Goal: Transaction & Acquisition: Book appointment/travel/reservation

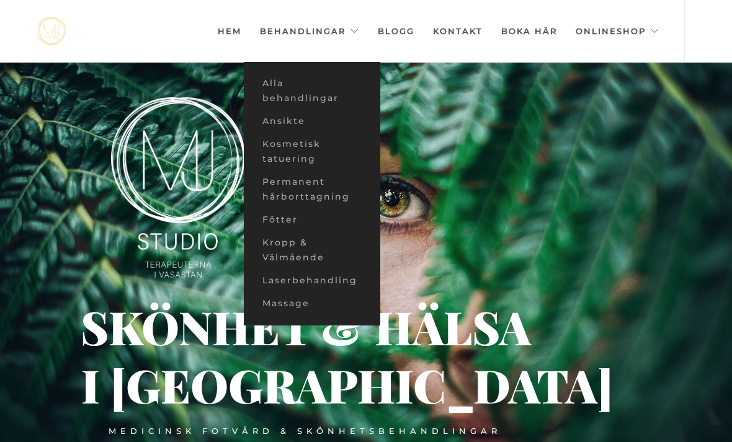
click at [269, 130] on link "Ansikte" at bounding box center [312, 121] width 136 height 23
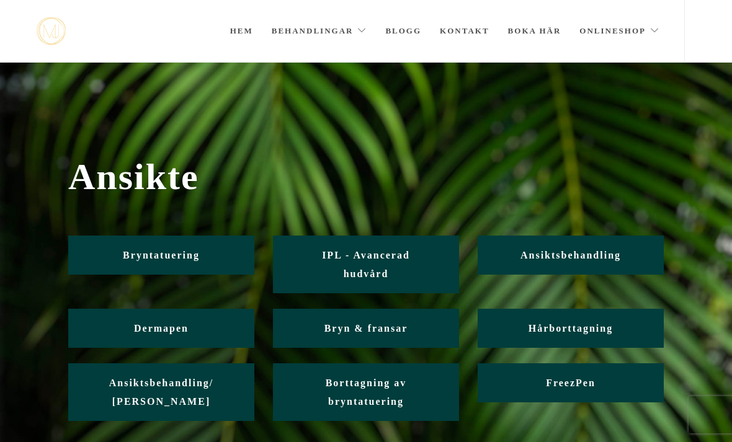
click at [511, 267] on link "Ansiktsbehandling" at bounding box center [571, 255] width 186 height 39
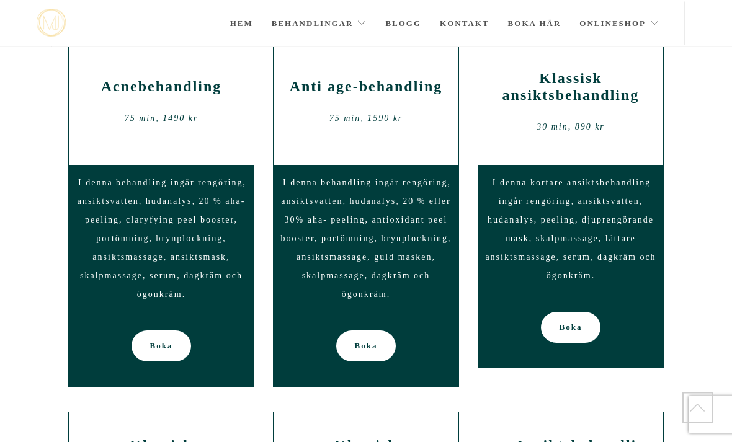
scroll to position [684, 0]
click at [565, 327] on span "Boka" at bounding box center [571, 327] width 23 height 31
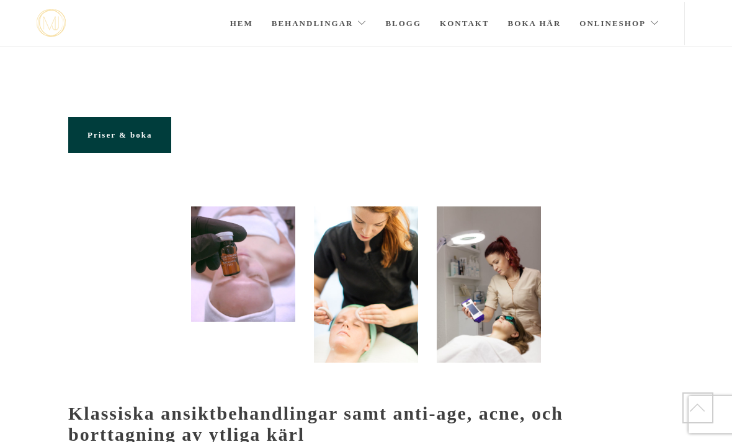
scroll to position [684, 0]
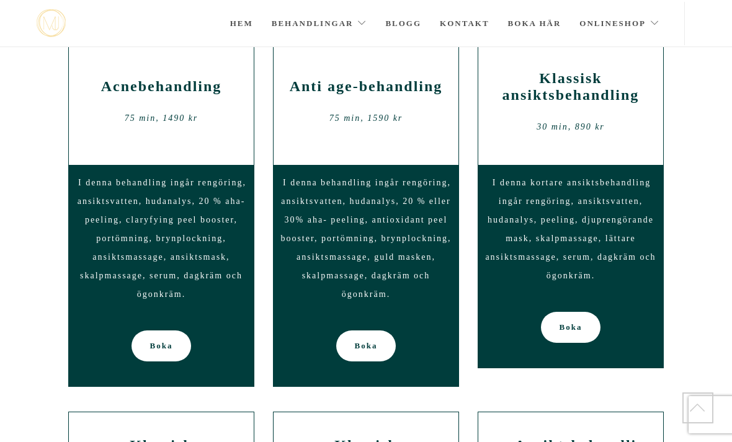
click at [561, 323] on span "Boka" at bounding box center [571, 327] width 23 height 31
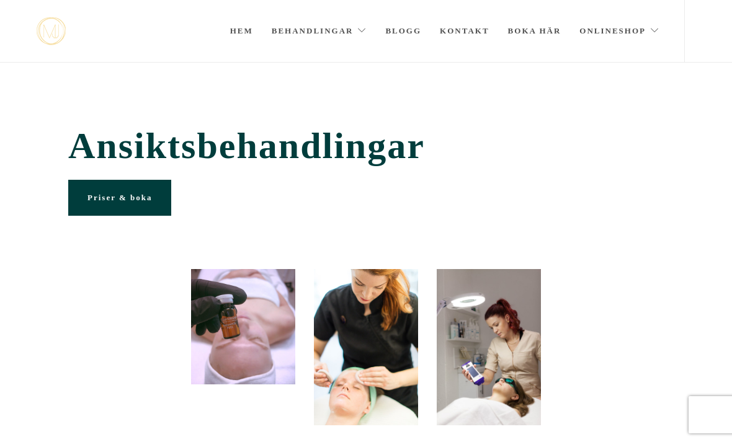
click at [99, 205] on link "Priser & boka" at bounding box center [119, 198] width 103 height 36
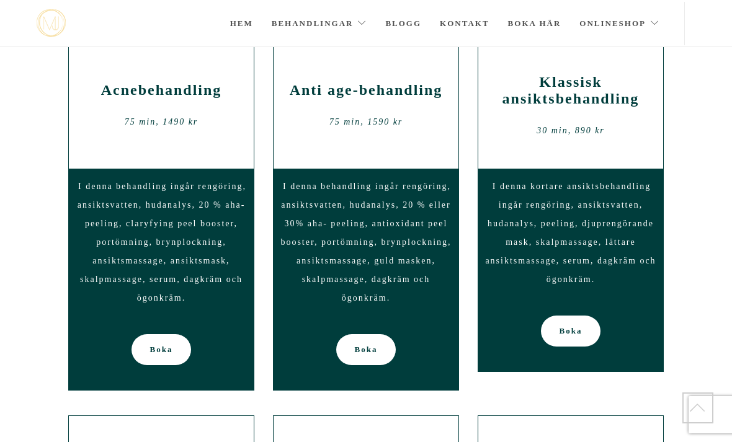
scroll to position [682, 0]
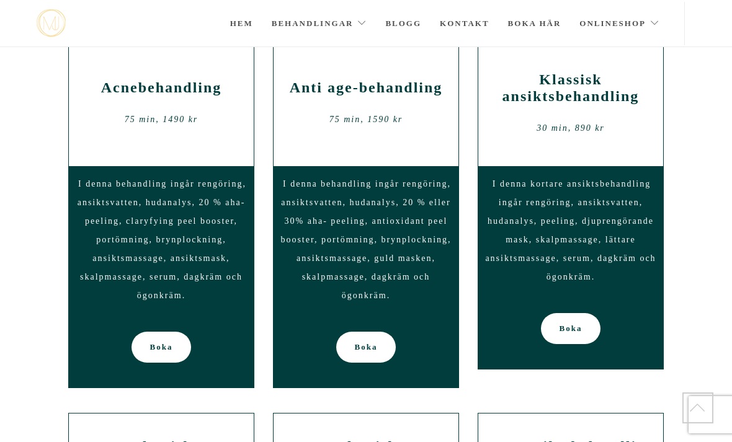
click at [530, 318] on div "Boka" at bounding box center [570, 332] width 185 height 75
click at [568, 334] on span "Boka" at bounding box center [571, 328] width 23 height 31
